Goal: Task Accomplishment & Management: Complete application form

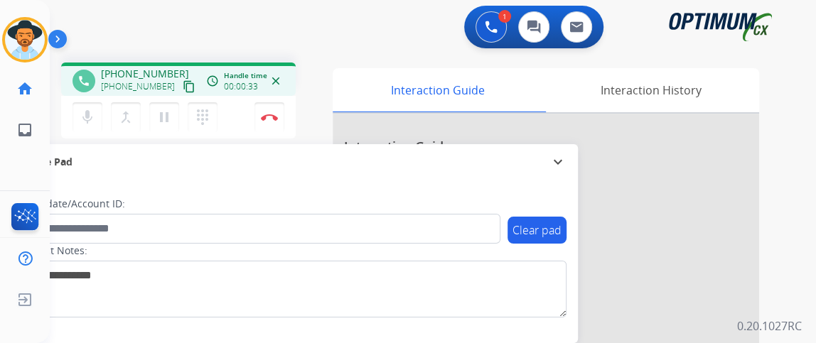
click at [183, 89] on mat-icon "content_copy" at bounding box center [189, 86] width 13 height 13
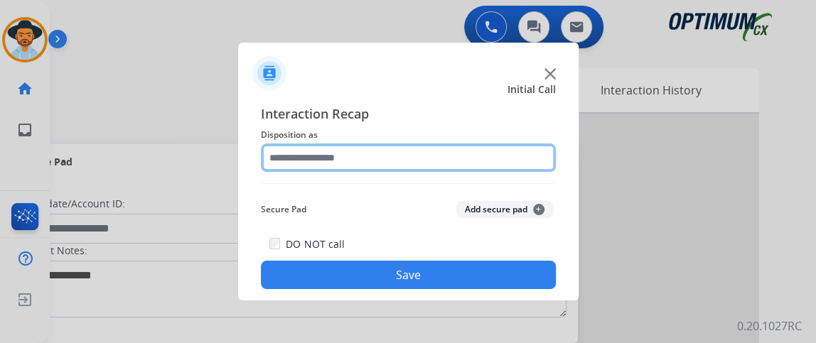
click at [377, 154] on input "text" at bounding box center [408, 158] width 295 height 28
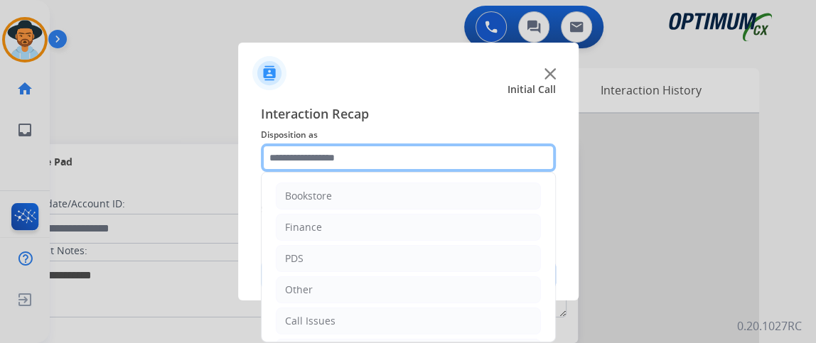
scroll to position [93, 0]
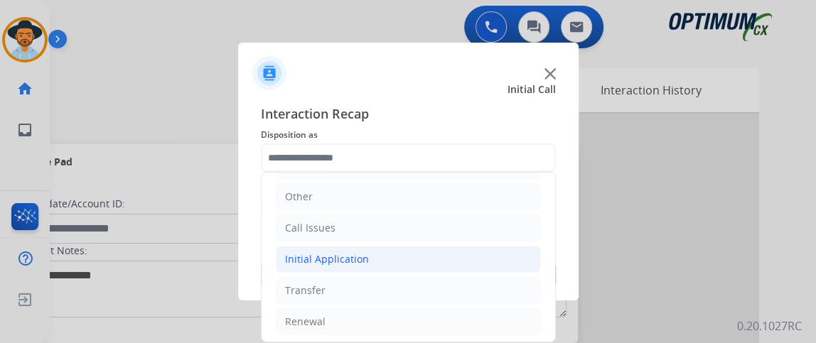
click at [441, 260] on li "Initial Application" at bounding box center [408, 259] width 265 height 27
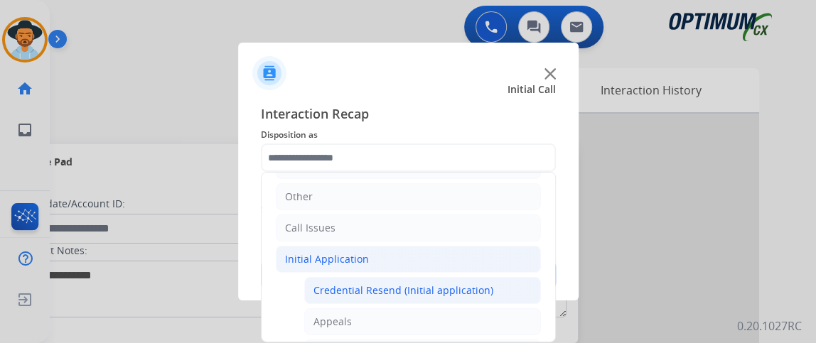
click at [443, 285] on div "Credential Resend (Initial application)" at bounding box center [403, 291] width 180 height 14
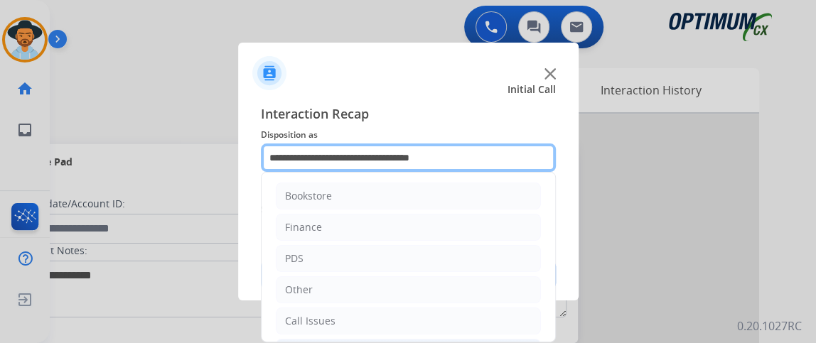
click at [525, 162] on input "**********" at bounding box center [408, 158] width 295 height 28
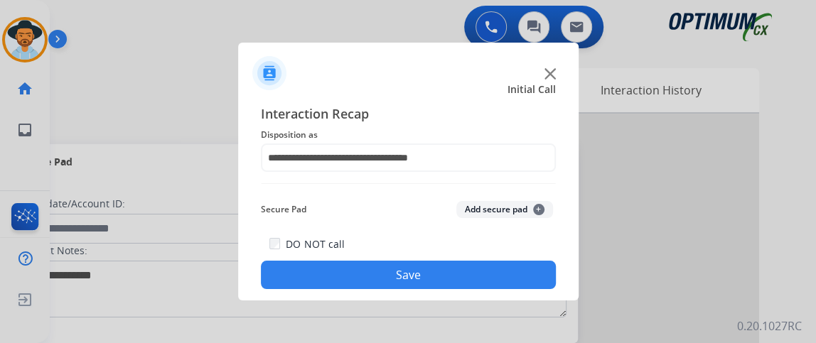
click at [548, 190] on div "**********" at bounding box center [408, 196] width 295 height 185
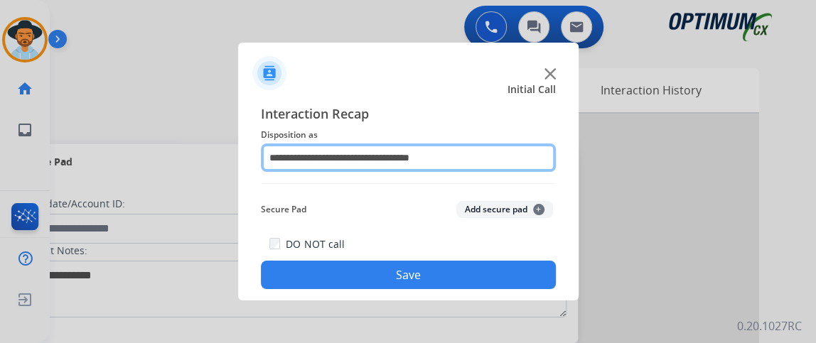
click at [513, 157] on input "**********" at bounding box center [408, 158] width 295 height 28
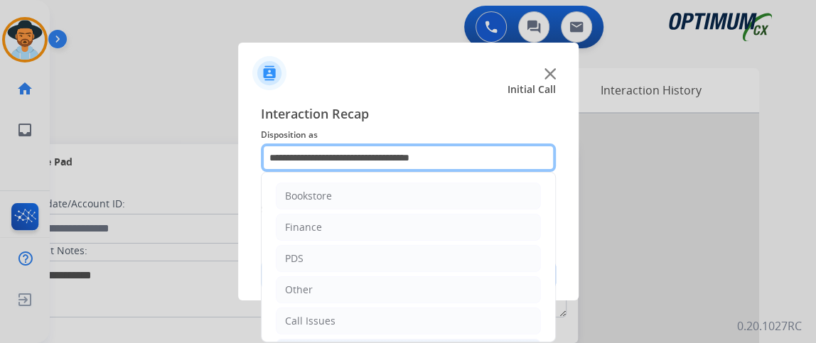
scroll to position [847, 0]
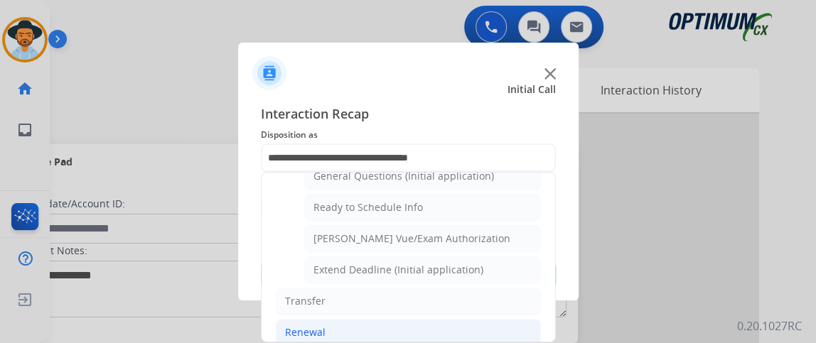
click at [483, 319] on li "Renewal" at bounding box center [408, 332] width 265 height 27
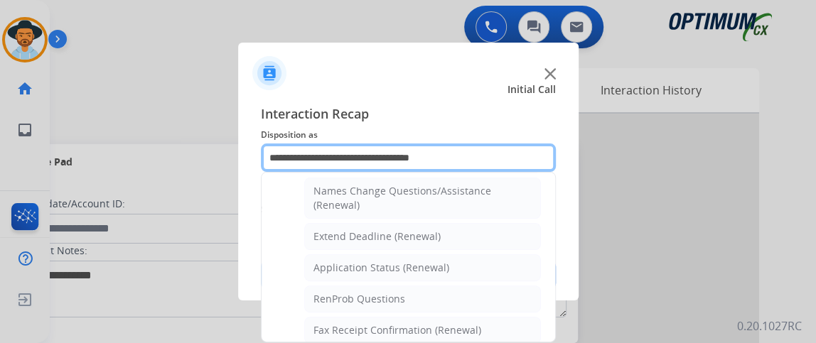
scroll to position [251, 0]
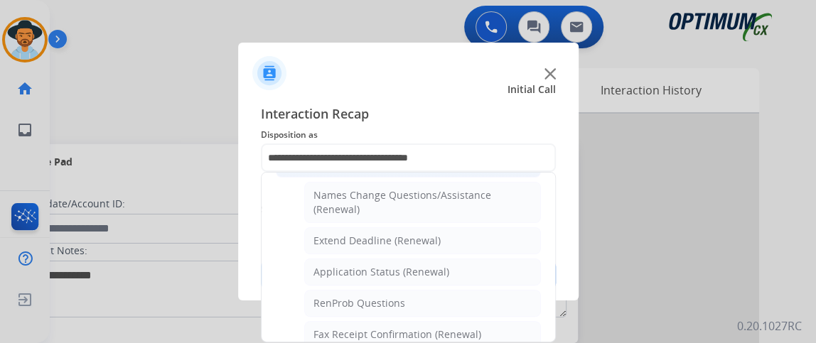
click at [468, 201] on div "Names Change Questions/Assistance (Renewal)" at bounding box center [422, 202] width 218 height 28
click at [466, 200] on div "Secure Pad Add secure pad +" at bounding box center [408, 209] width 295 height 28
type input "**********"
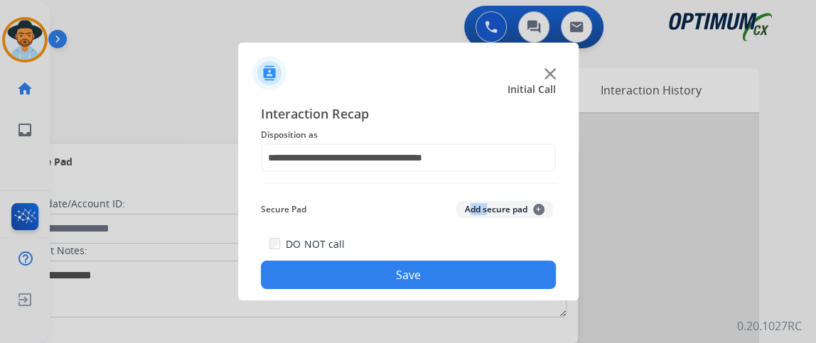
click at [461, 280] on button "Save" at bounding box center [408, 275] width 295 height 28
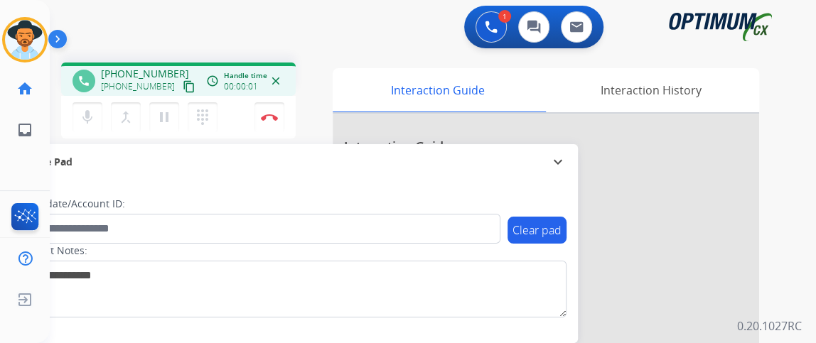
click at [183, 89] on mat-icon "content_copy" at bounding box center [189, 86] width 13 height 13
click at [183, 84] on mat-icon "content_copy" at bounding box center [189, 86] width 13 height 13
click at [274, 111] on button "Disconnect" at bounding box center [269, 117] width 30 height 30
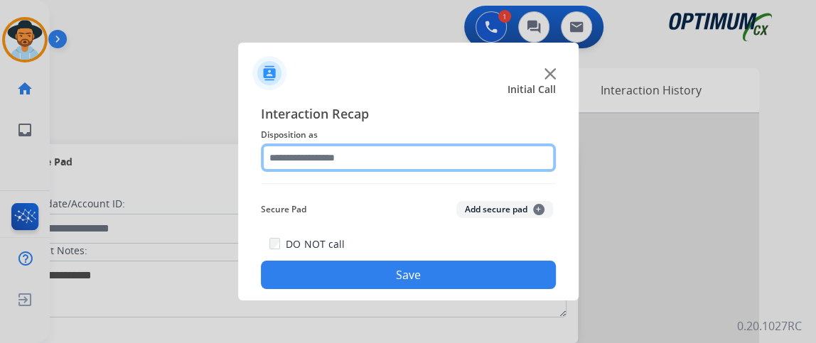
click at [431, 171] on input "text" at bounding box center [408, 158] width 295 height 28
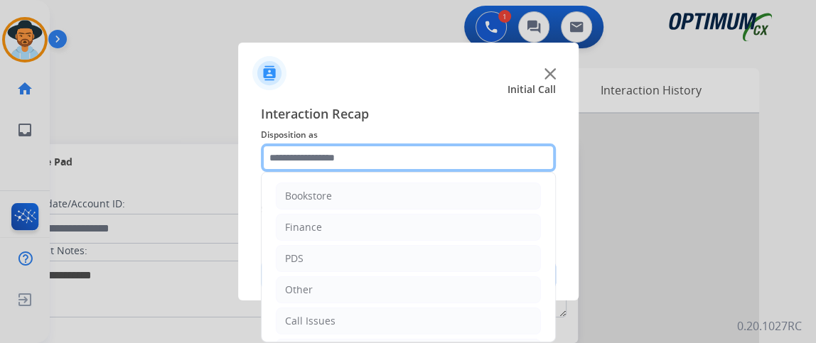
scroll to position [93, 0]
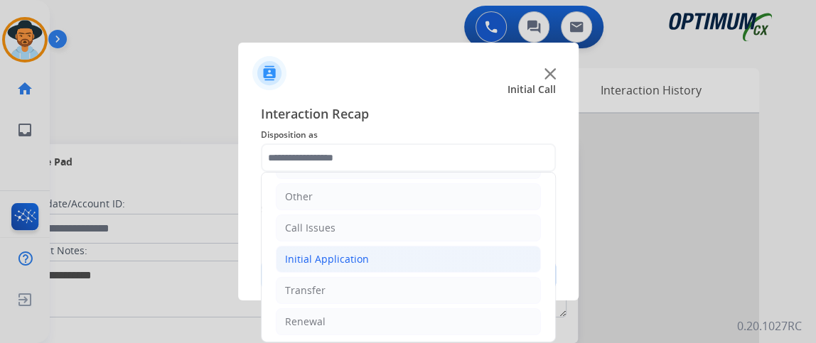
click at [490, 264] on li "Initial Application" at bounding box center [408, 259] width 265 height 27
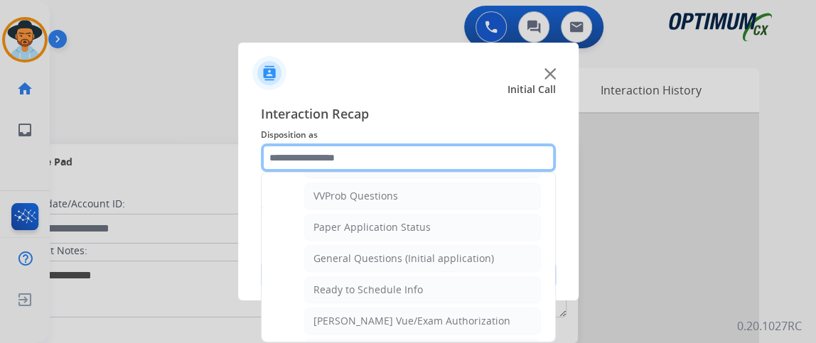
scroll to position [847, 0]
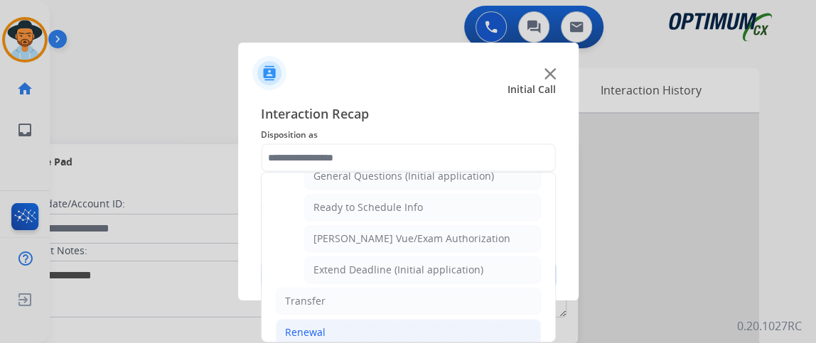
click at [463, 326] on li "Renewal" at bounding box center [408, 332] width 265 height 27
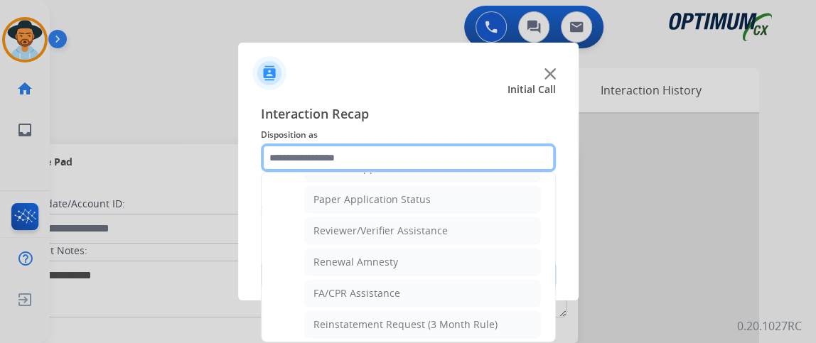
scroll to position [387, 0]
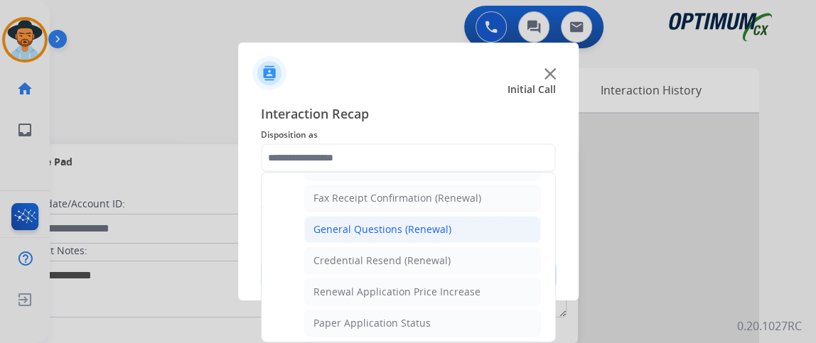
click at [485, 216] on li "General Questions (Renewal)" at bounding box center [422, 229] width 237 height 27
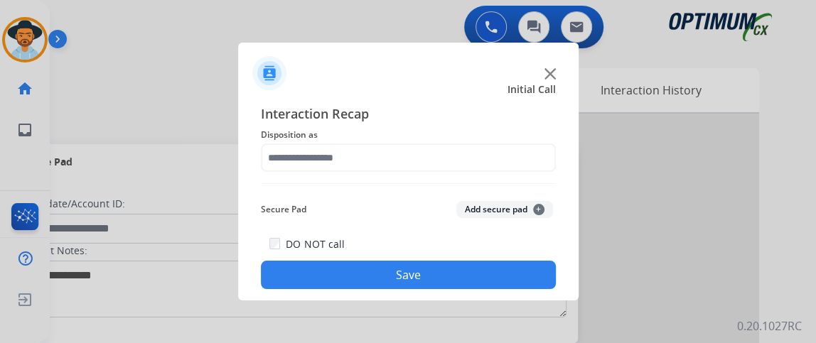
type input "**********"
click at [485, 270] on button "Save" at bounding box center [408, 275] width 295 height 28
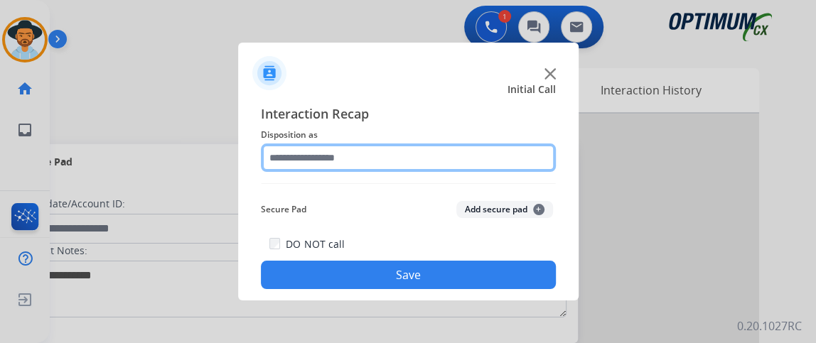
click at [318, 151] on input "text" at bounding box center [408, 158] width 295 height 28
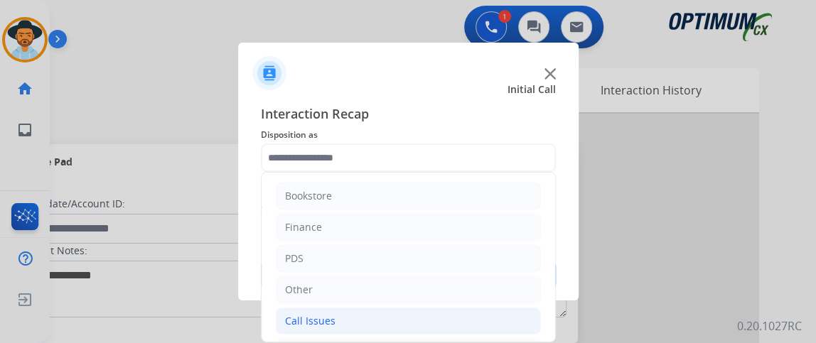
click at [362, 319] on li "Call Issues" at bounding box center [408, 321] width 265 height 27
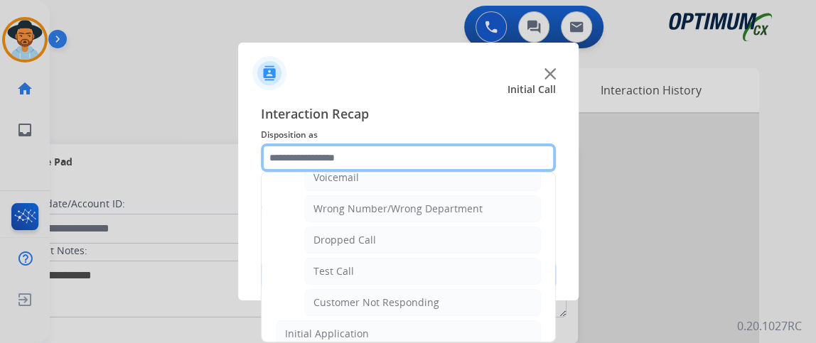
scroll to position [178, 0]
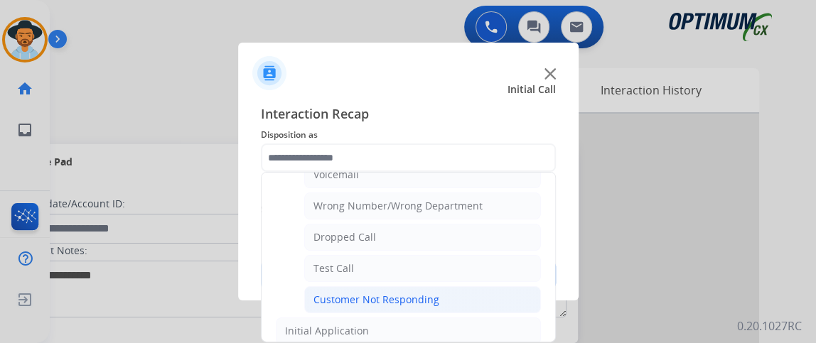
click at [455, 291] on li "Customer Not Responding" at bounding box center [422, 299] width 237 height 27
type input "**********"
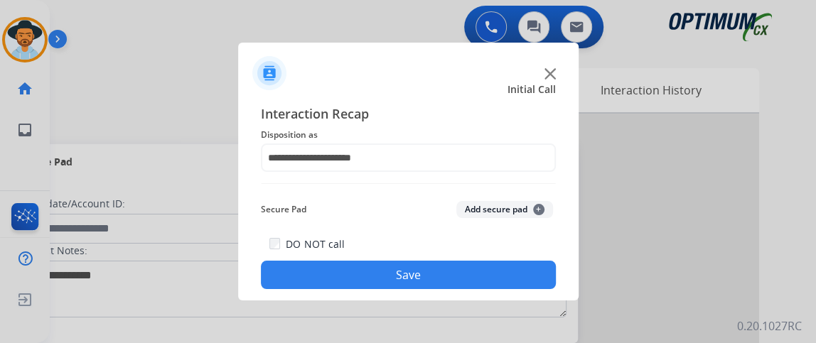
click at [445, 271] on button "Save" at bounding box center [408, 275] width 295 height 28
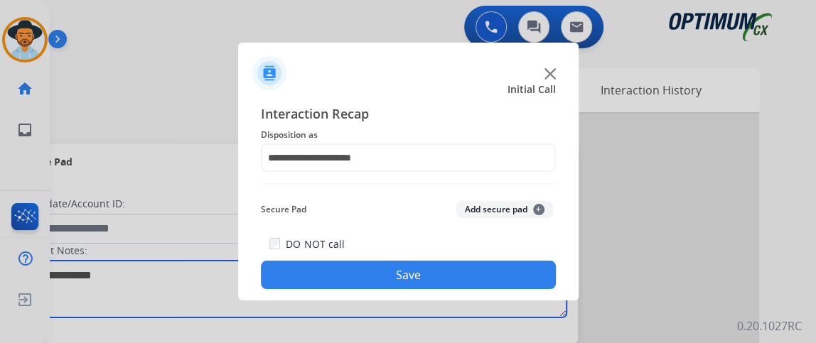
click at [446, 271] on textarea at bounding box center [292, 289] width 549 height 57
